Goal: Transaction & Acquisition: Purchase product/service

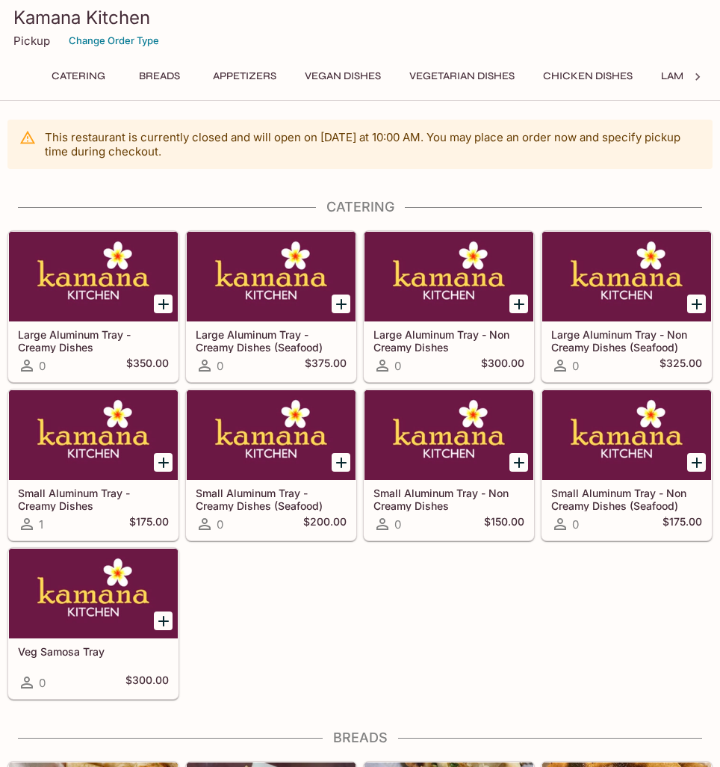
click at [182, 87] on div "Catering Breads Appetizers Vegan Dishes Vegetarian Dishes Chicken Dishes Lamb D…" at bounding box center [360, 81] width 646 height 30
click at [179, 81] on button "Breads" at bounding box center [159, 76] width 67 height 21
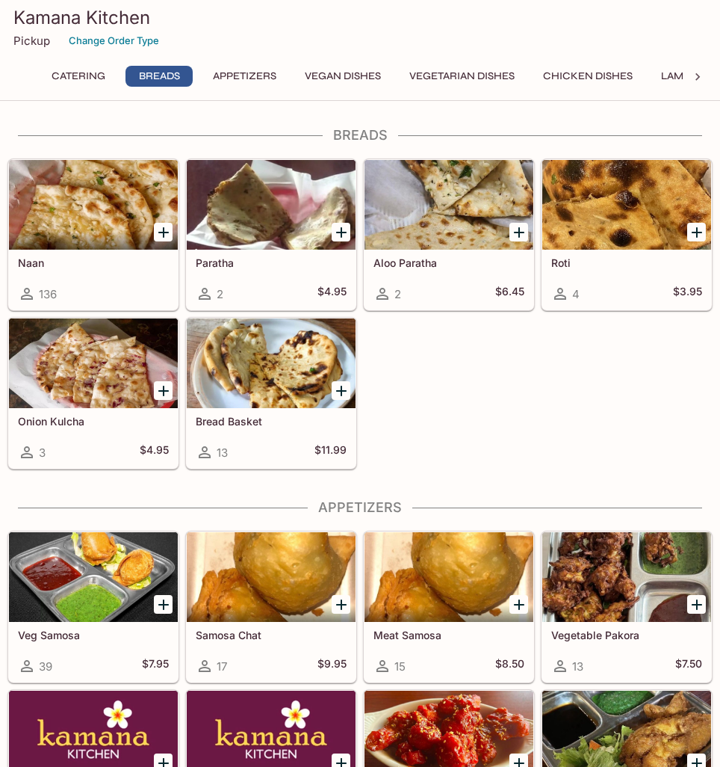
click at [166, 241] on div at bounding box center [163, 232] width 31 height 31
click at [161, 232] on icon "Add Naan" at bounding box center [163, 232] width 10 height 10
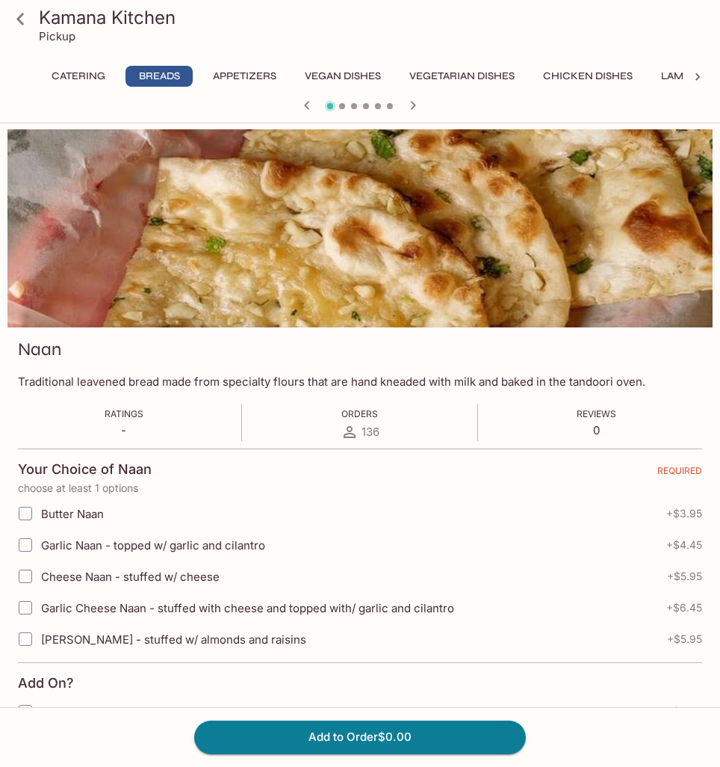
scroll to position [91, 0]
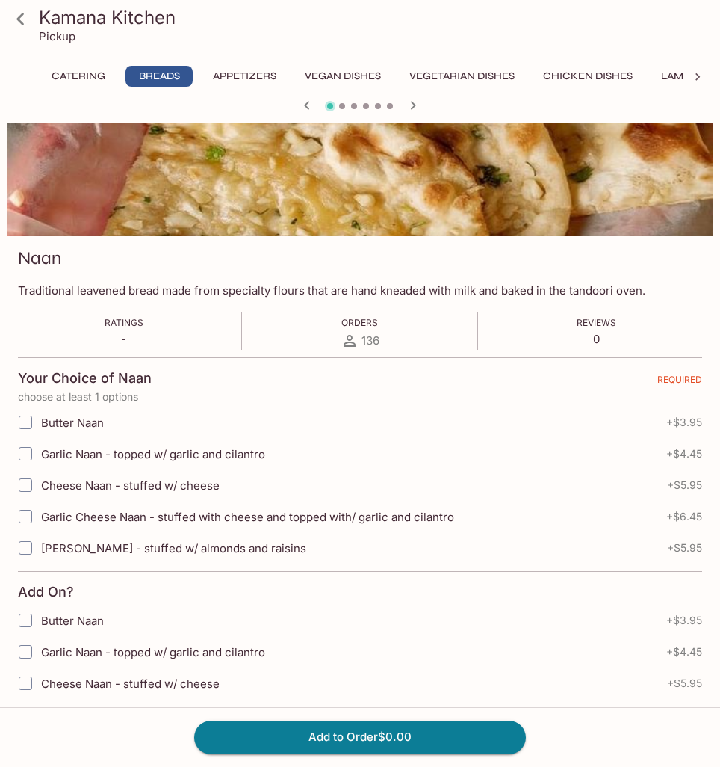
click at [41, 448] on span at bounding box center [25, 453] width 31 height 31
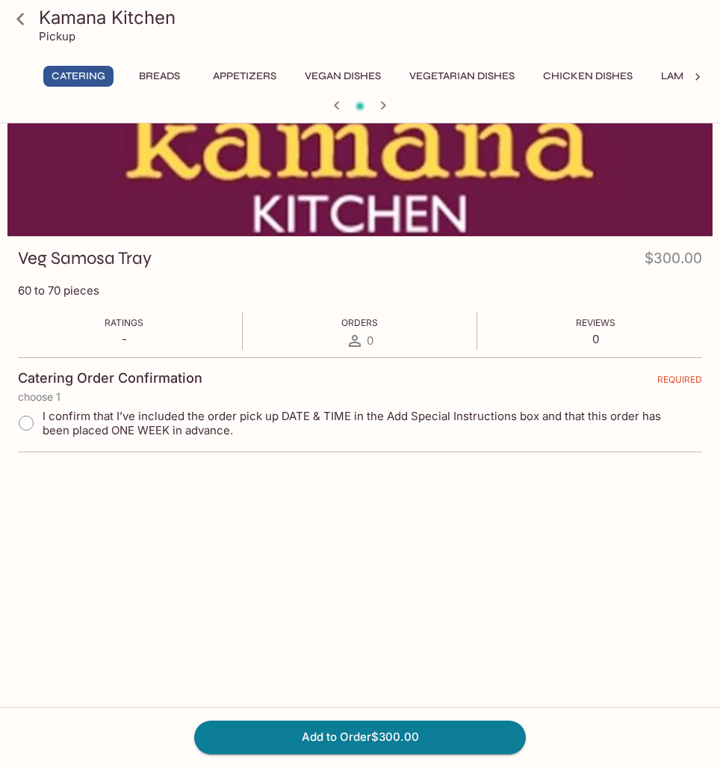
click at [176, 72] on button "Breads" at bounding box center [159, 76] width 67 height 21
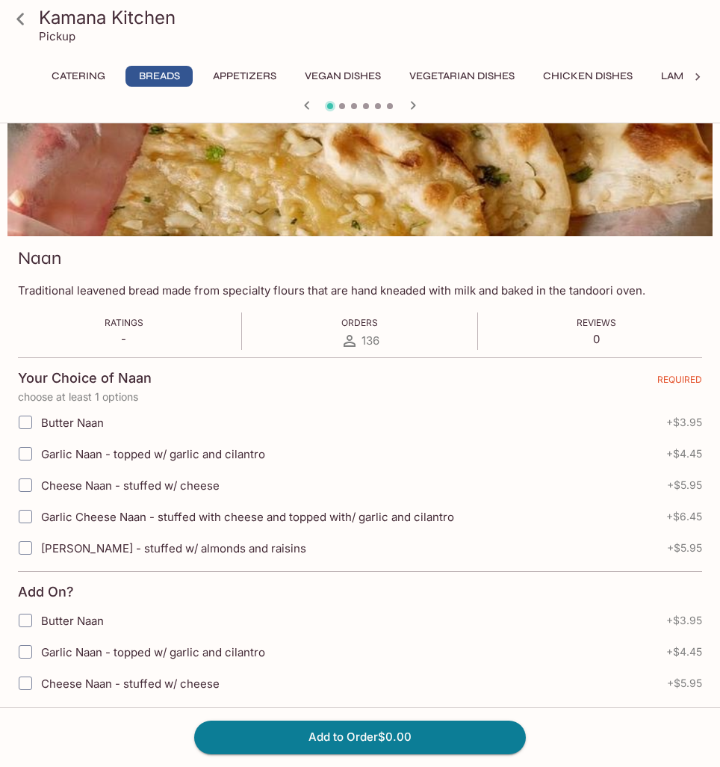
click at [75, 451] on span "Garlic Naan - topped w/ garlic and cilantro" at bounding box center [153, 454] width 224 height 14
click at [40, 451] on input "Garlic Naan - topped w/ garlic and cilantro" at bounding box center [25, 454] width 30 height 30
checkbox input "true"
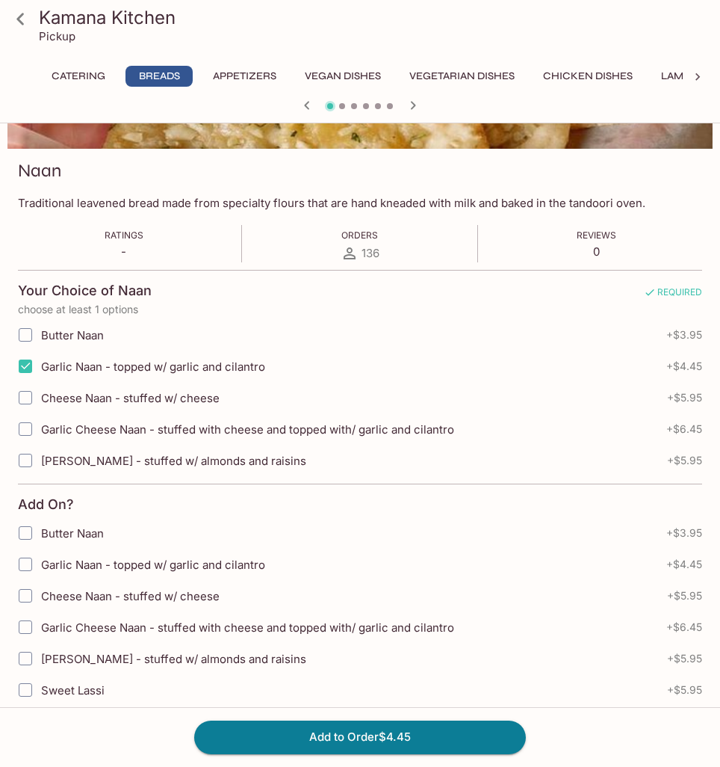
scroll to position [159, 0]
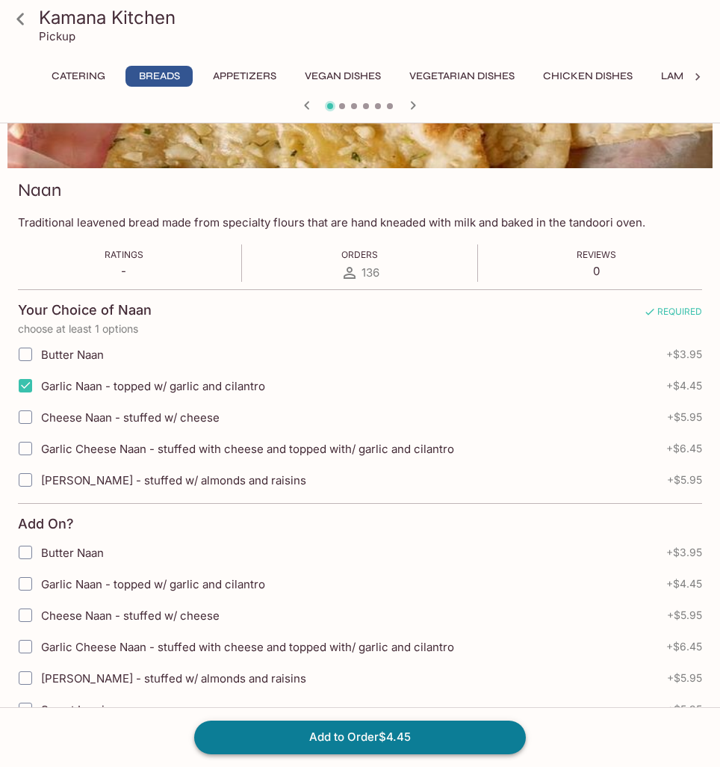
click at [315, 741] on button "Add to Order $4.45" at bounding box center [360, 736] width 332 height 33
